Goal: Task Accomplishment & Management: Use online tool/utility

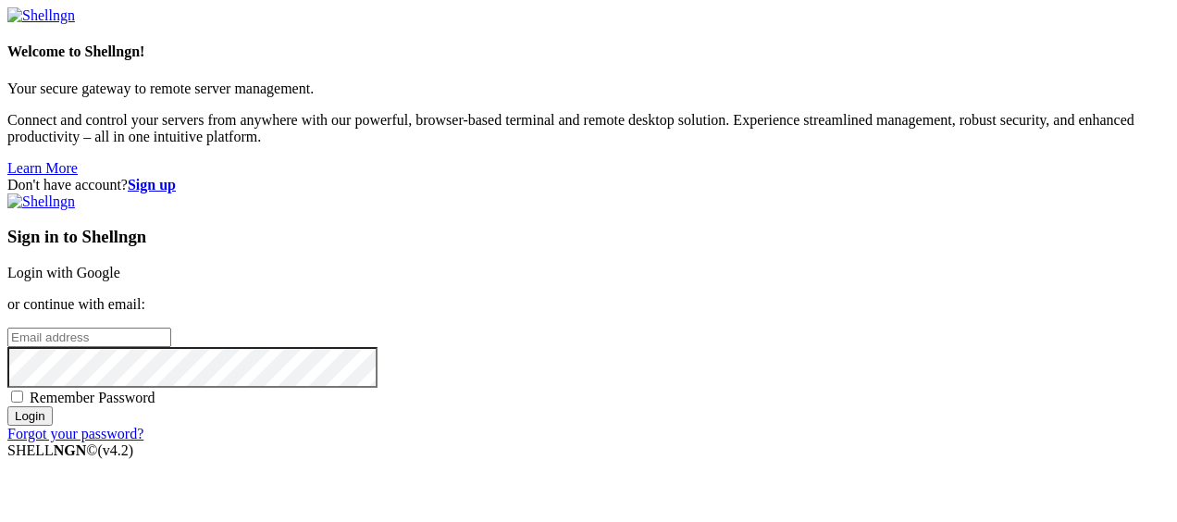
click at [171, 328] on input "email" at bounding box center [89, 337] width 164 height 19
paste input "[EMAIL_ADDRESS][DOMAIN_NAME]"
type input "[EMAIL_ADDRESS][DOMAIN_NAME]"
click at [155, 390] on span "Remember Password" at bounding box center [93, 398] width 126 height 16
click at [23, 391] on input "Remember Password" at bounding box center [17, 397] width 12 height 12
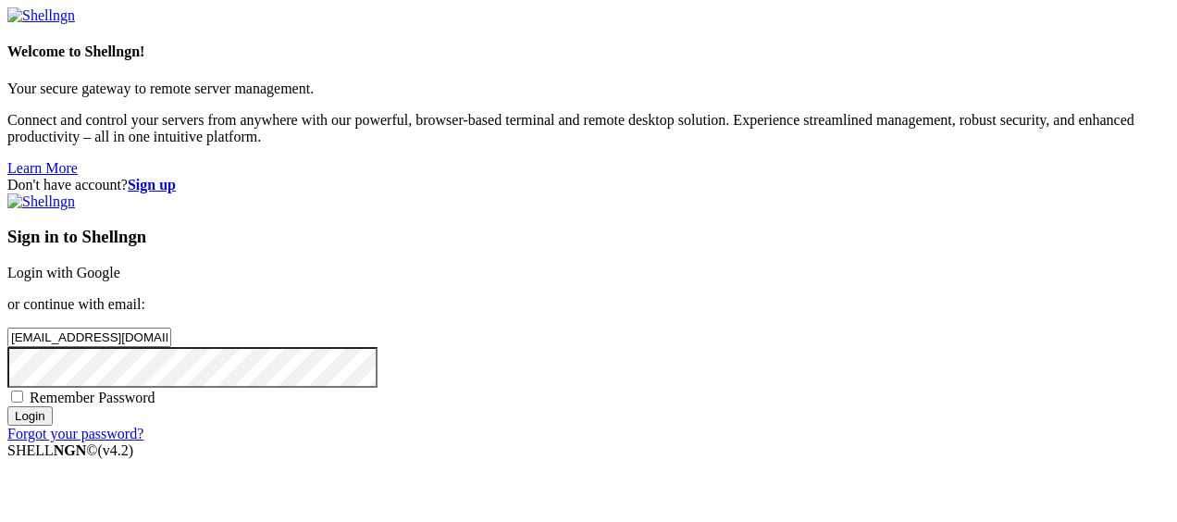
checkbox input "true"
click at [53, 426] on input "Login" at bounding box center [29, 415] width 45 height 19
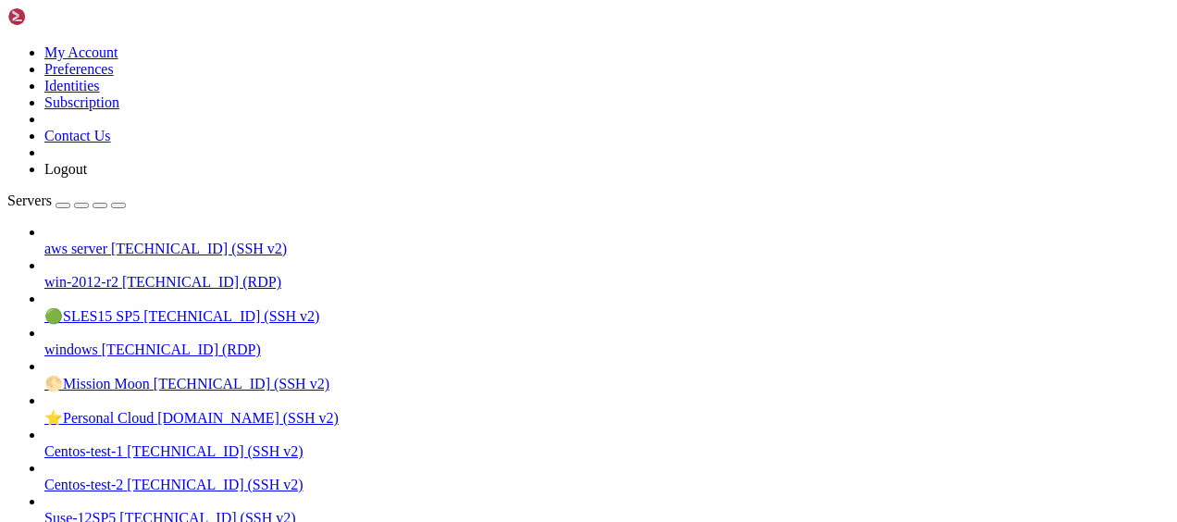
click at [111, 241] on span "[TECHNICAL_ID] (SSH v2)" at bounding box center [199, 249] width 176 height 16
drag, startPoint x: 15, startPoint y: 1399, endPoint x: 488, endPoint y: 1610, distance: 517.9
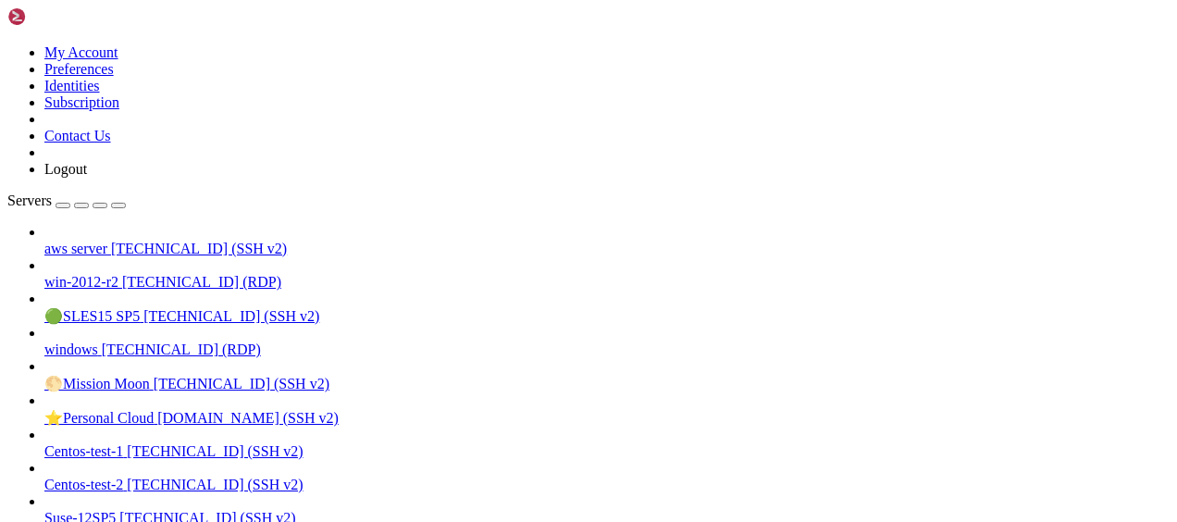
scroll to position [708, 0]
click at [142, 241] on span "[TECHNICAL_ID] (SSH v2)" at bounding box center [199, 249] width 176 height 16
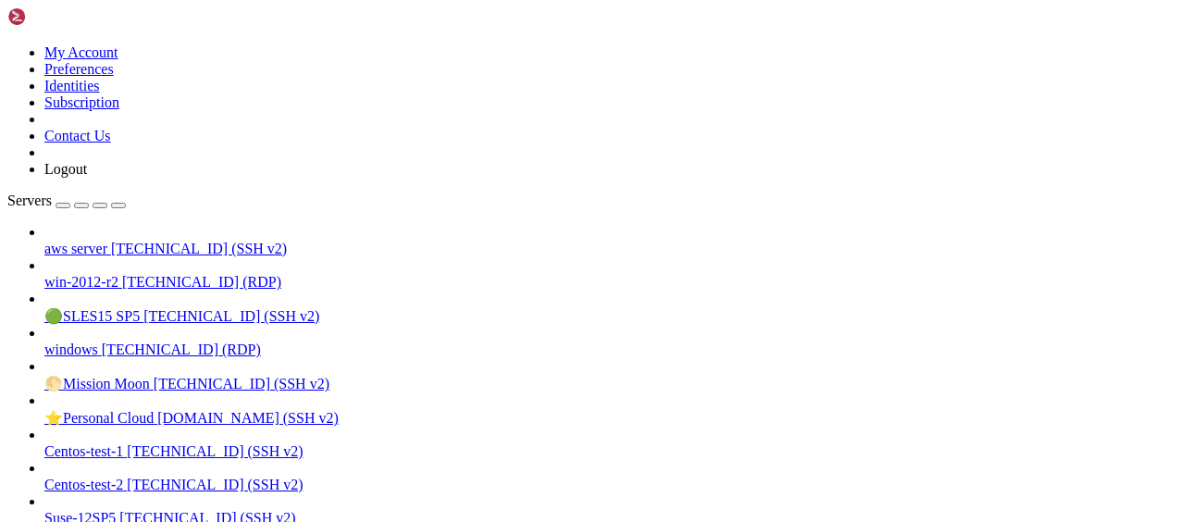
drag, startPoint x: 453, startPoint y: 1596, endPoint x: 13, endPoint y: 1589, distance: 440.6
drag, startPoint x: 15, startPoint y: 1447, endPoint x: 544, endPoint y: 1612, distance: 554.7
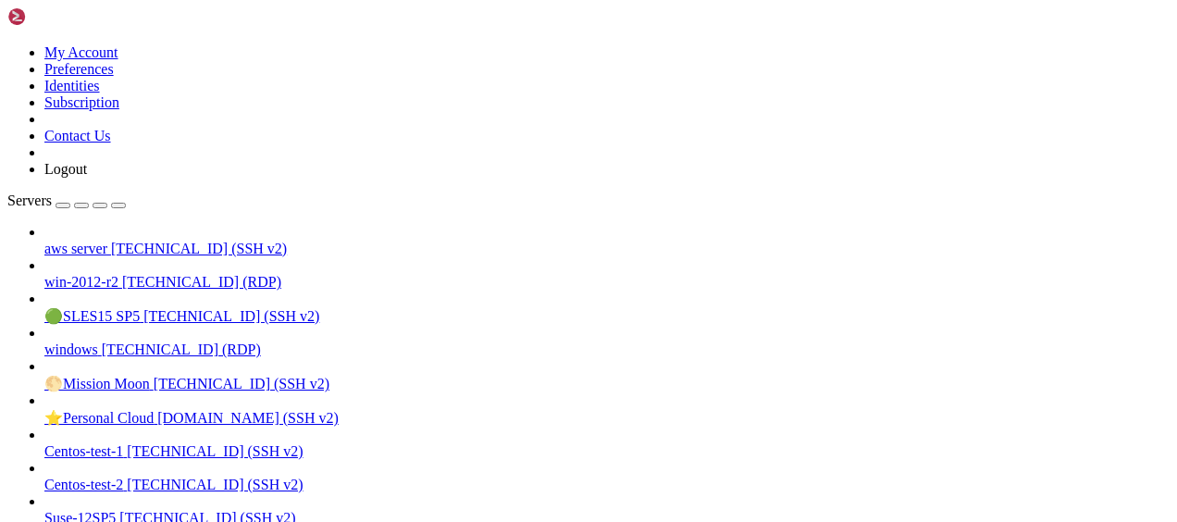
scroll to position [1337, 0]
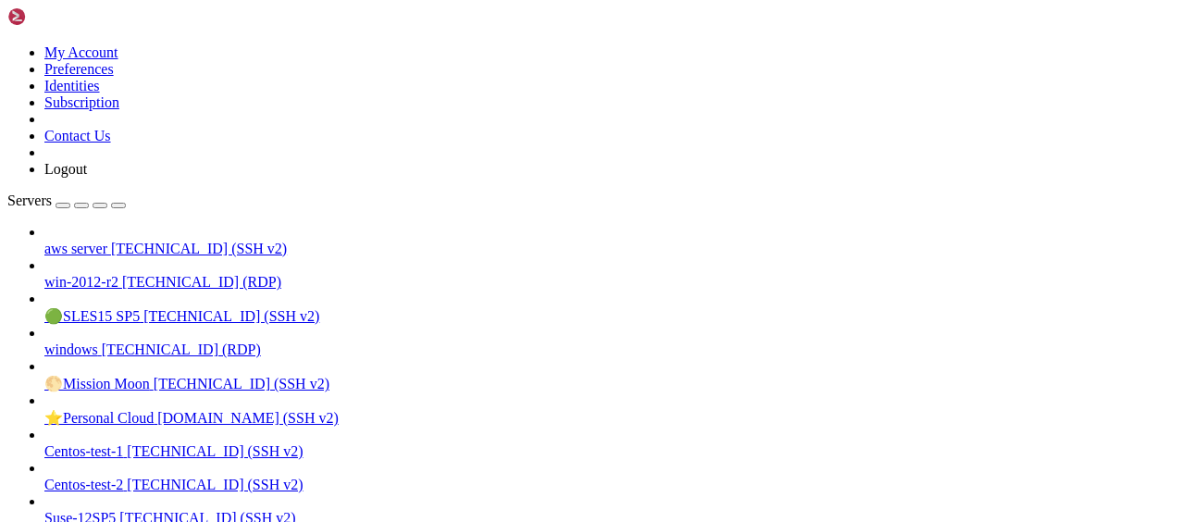
drag, startPoint x: 15, startPoint y: 1583, endPoint x: 281, endPoint y: 1622, distance: 269.5
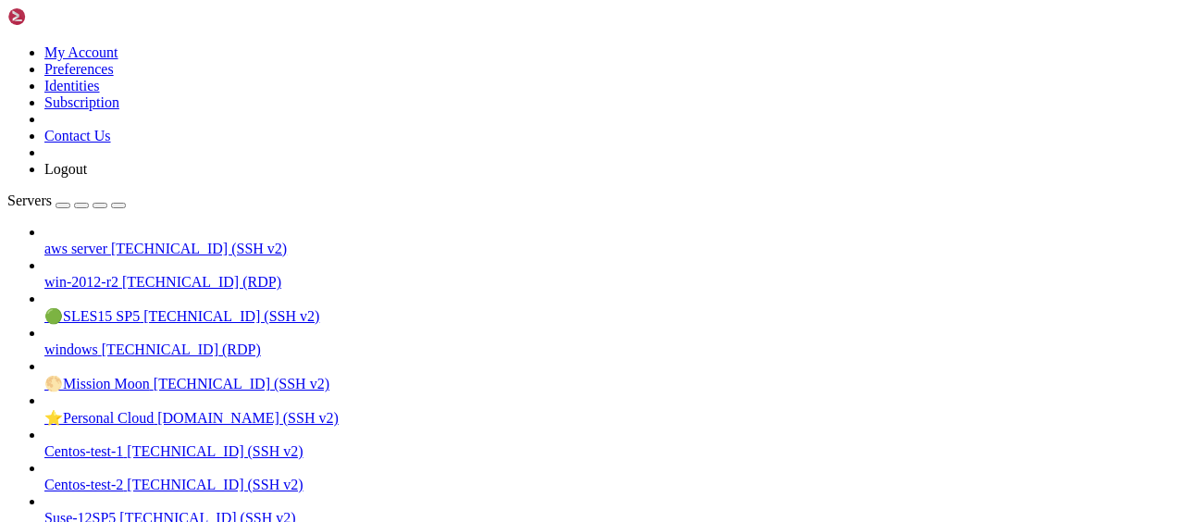
drag, startPoint x: 17, startPoint y: 1557, endPoint x: 309, endPoint y: 1623, distance: 300.0
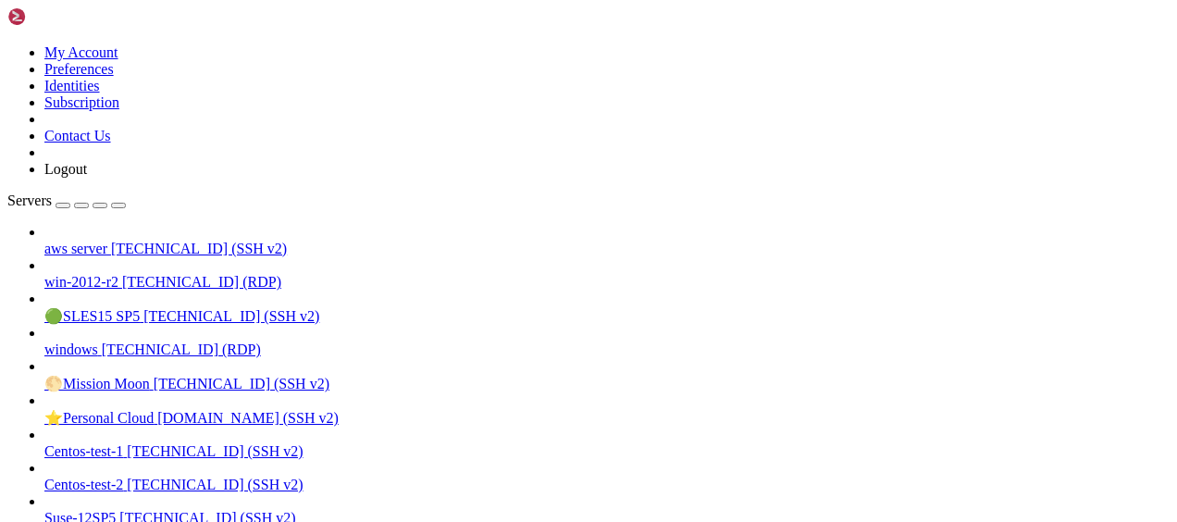
scroll to position [3713, 0]
drag, startPoint x: 13, startPoint y: 1597, endPoint x: 312, endPoint y: 1627, distance: 300.4
drag, startPoint x: 286, startPoint y: 1627, endPoint x: 16, endPoint y: 1596, distance: 272.1
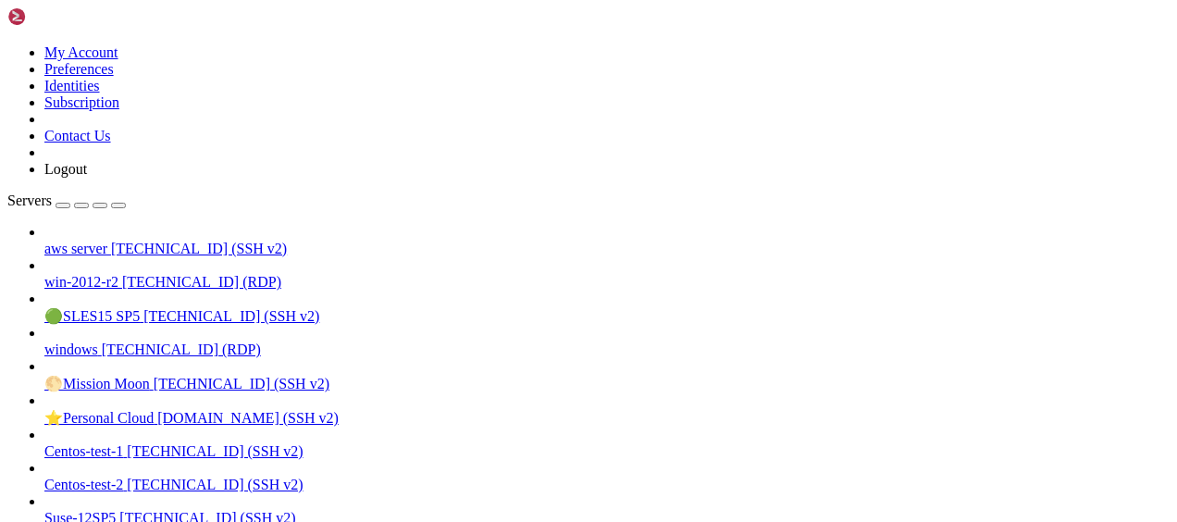
drag, startPoint x: 16, startPoint y: 1596, endPoint x: 296, endPoint y: 1623, distance: 281.8
drag, startPoint x: 772, startPoint y: 1387, endPoint x: 93, endPoint y: 1408, distance: 679.6
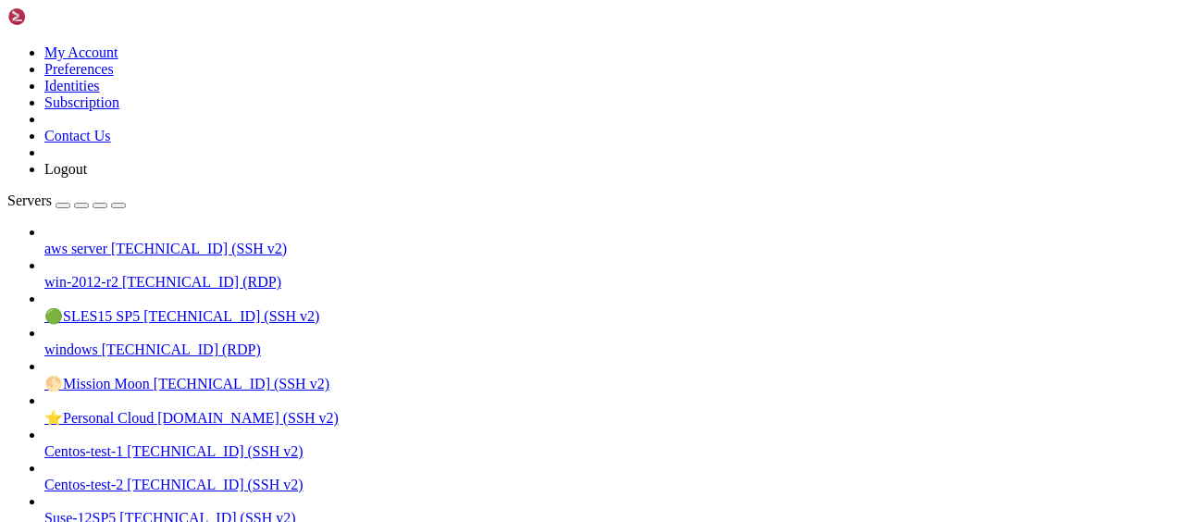
drag, startPoint x: 276, startPoint y: 1369, endPoint x: 690, endPoint y: 1376, distance: 414.7
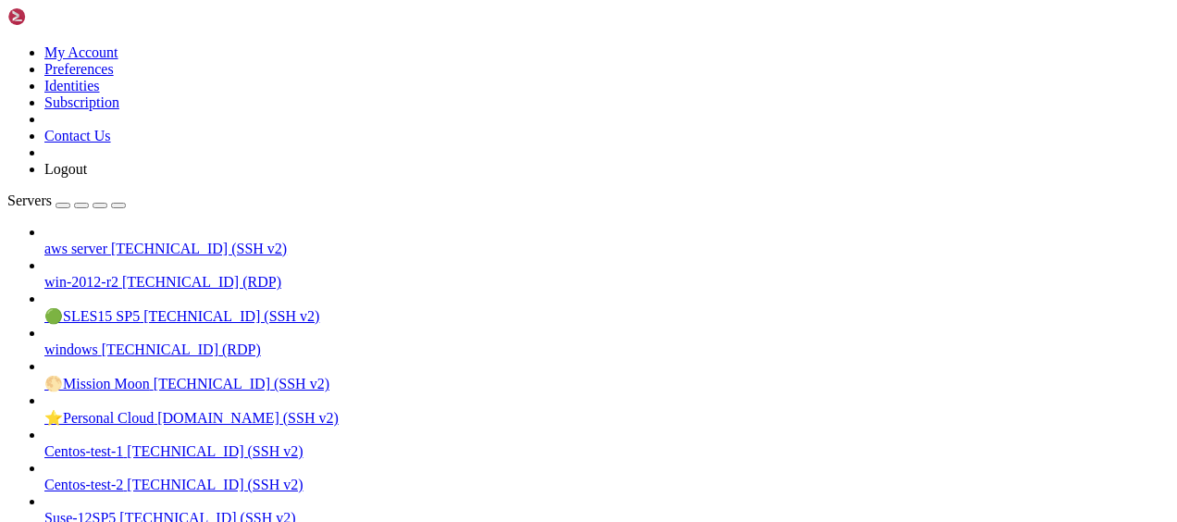
drag, startPoint x: 450, startPoint y: 1610, endPoint x: 281, endPoint y: 1609, distance: 168.4
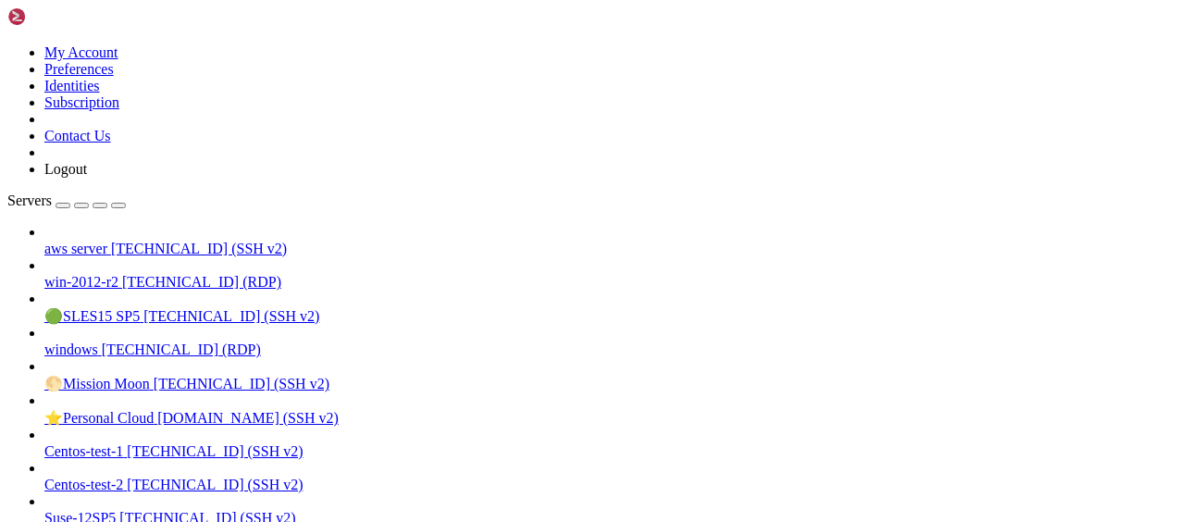
drag, startPoint x: 7, startPoint y: 1577, endPoint x: 822, endPoint y: 1566, distance: 814.5
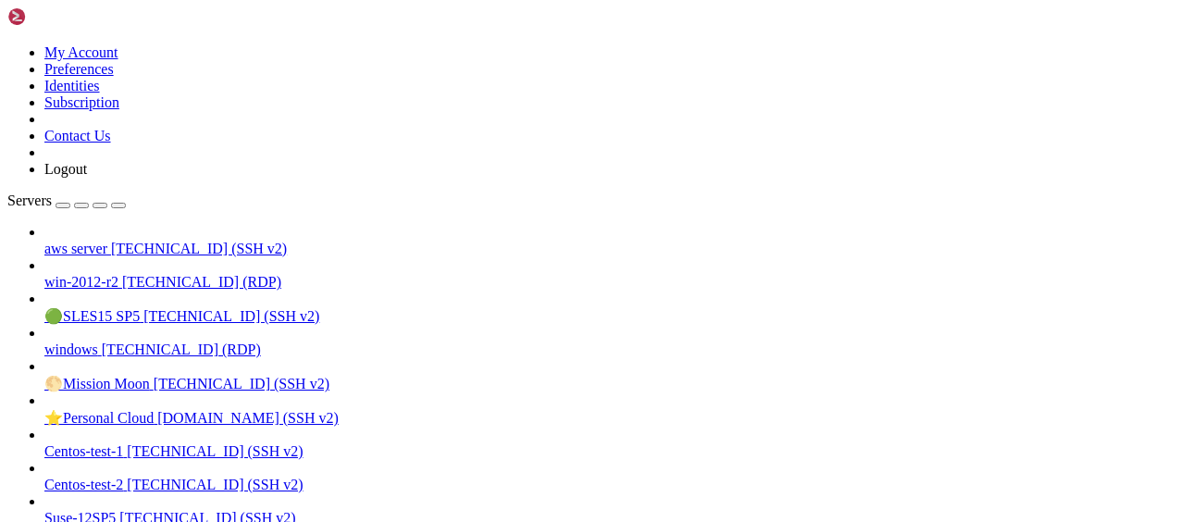
drag, startPoint x: 581, startPoint y: 1611, endPoint x: 34, endPoint y: 1582, distance: 547.8
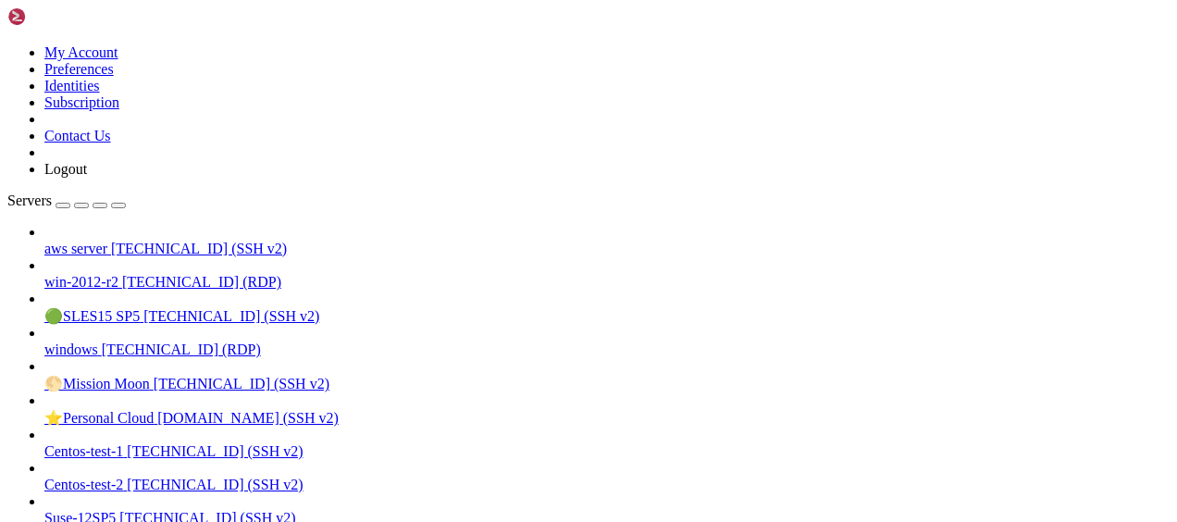
drag, startPoint x: 281, startPoint y: 1533, endPoint x: 540, endPoint y: 1527, distance: 258.3
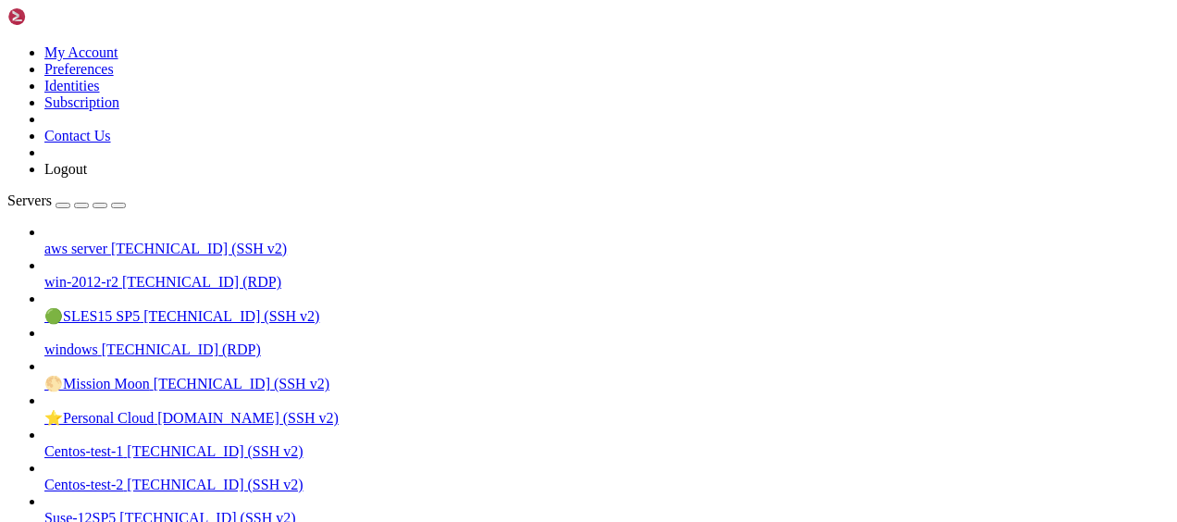
scroll to position [4327, 0]
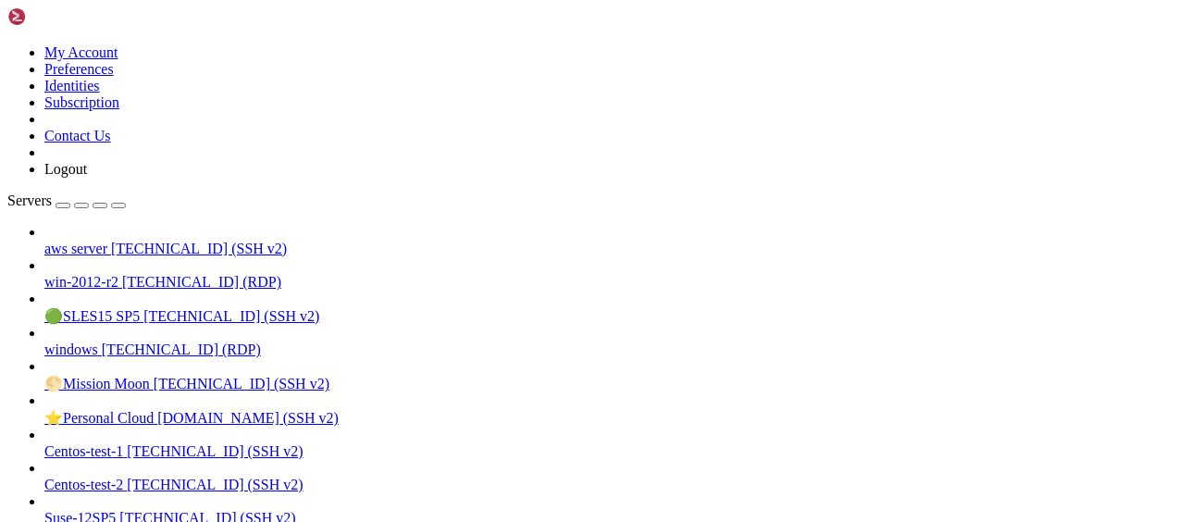
scroll to position [4484, 0]
